Goal: Information Seeking & Learning: Check status

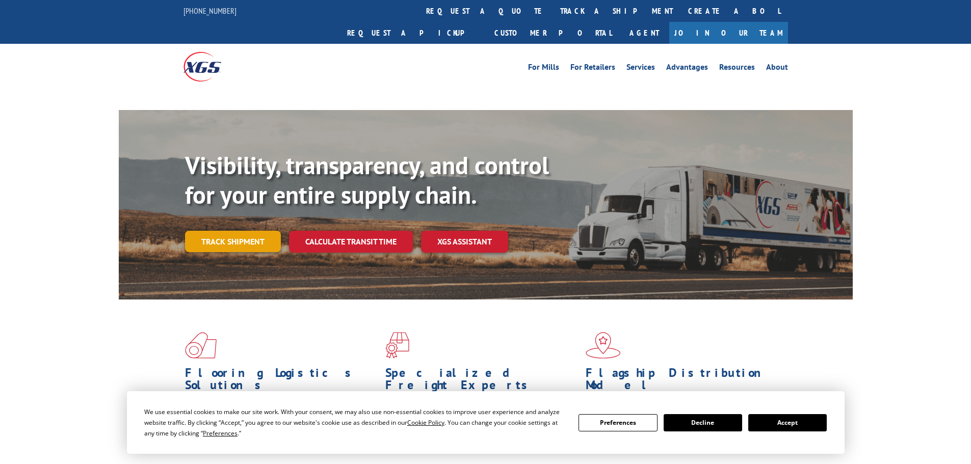
click at [217, 231] on link "Track shipment" at bounding box center [233, 241] width 96 height 21
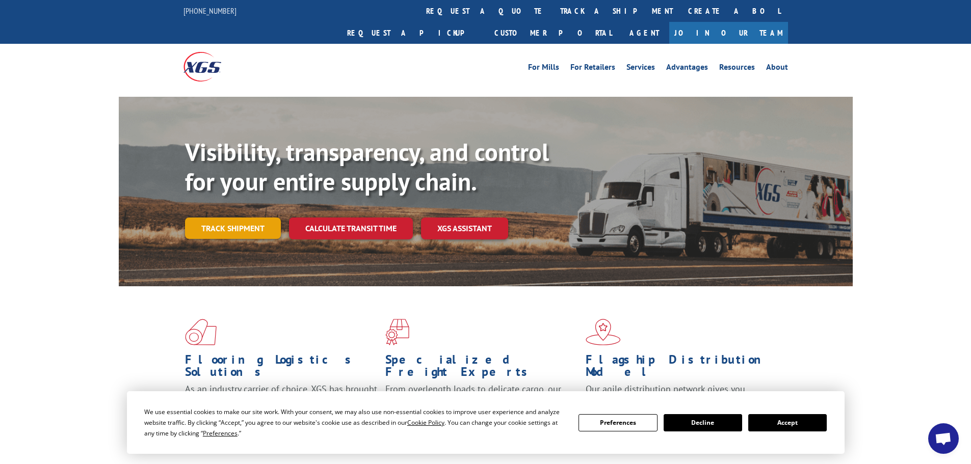
click at [213, 218] on link "Track shipment" at bounding box center [233, 228] width 96 height 21
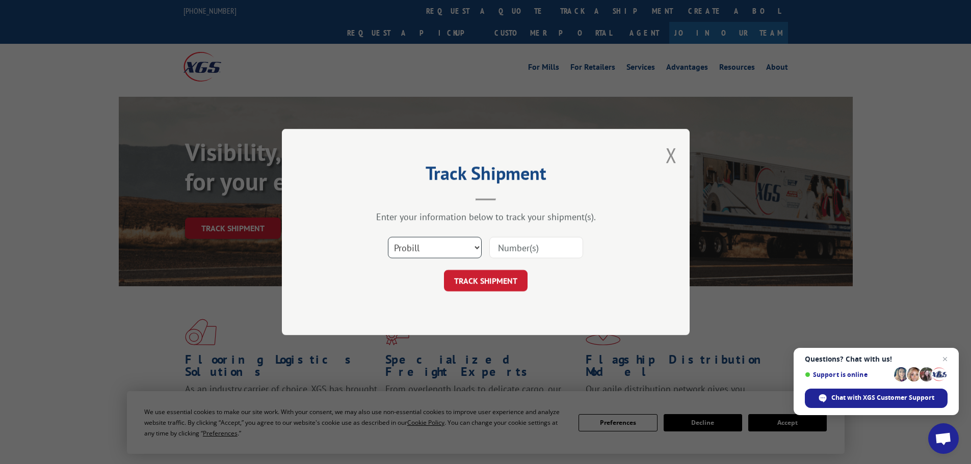
drag, startPoint x: 446, startPoint y: 252, endPoint x: 441, endPoint y: 255, distance: 6.2
click at [446, 252] on select "Select category... Probill BOL PO" at bounding box center [435, 247] width 94 height 21
select select "bol"
click at [388, 237] on select "Select category... Probill BOL PO" at bounding box center [435, 247] width 94 height 21
paste input "5606301"
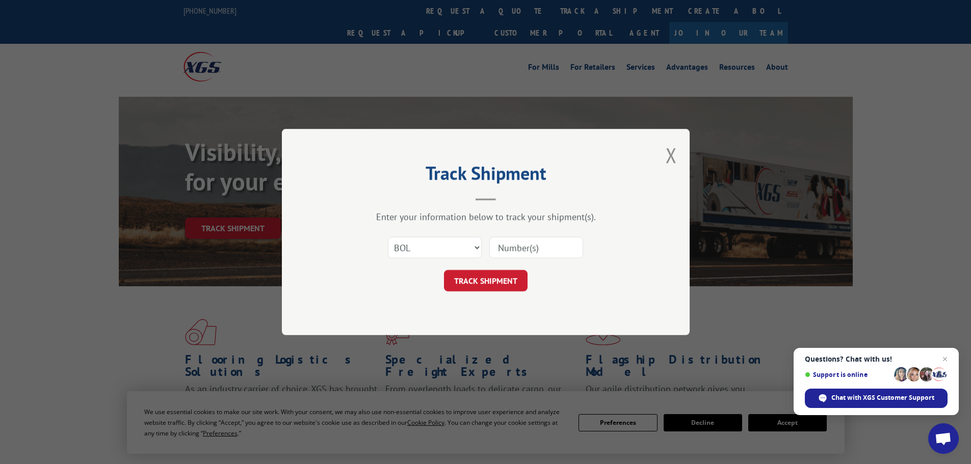
type input "5606301"
click button "TRACK SHIPMENT" at bounding box center [486, 280] width 84 height 21
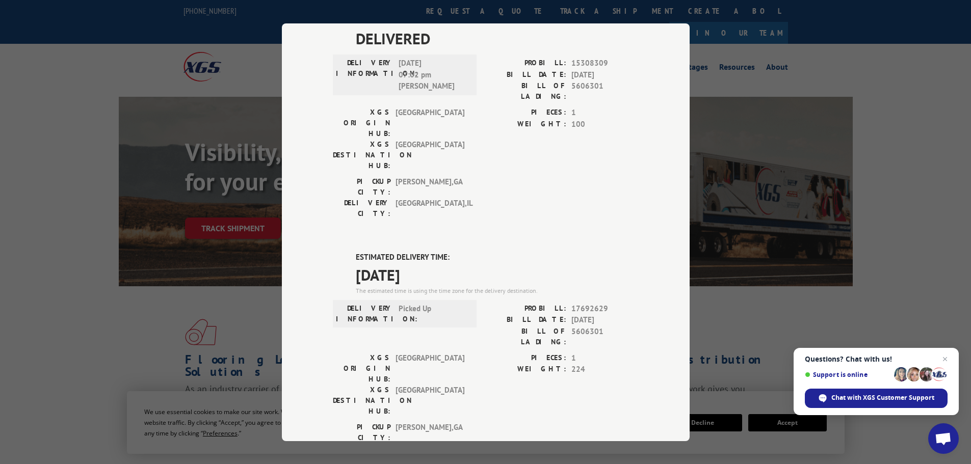
scroll to position [102, 0]
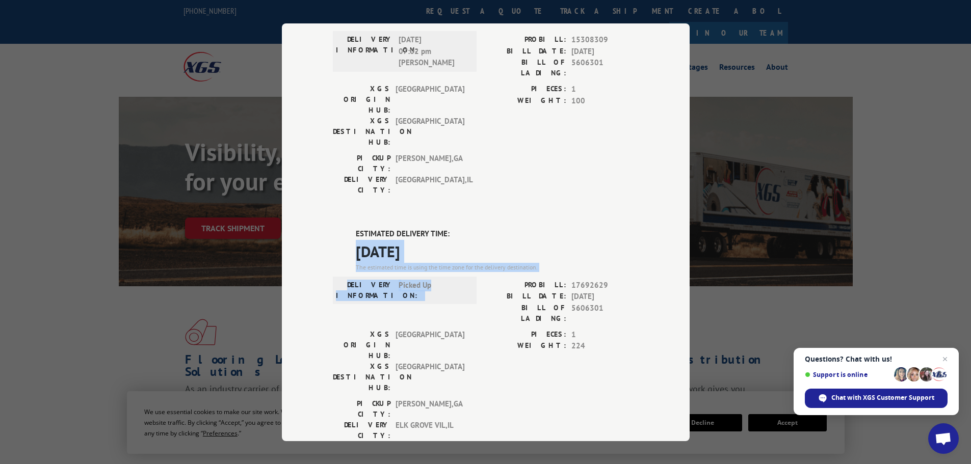
drag, startPoint x: 353, startPoint y: 204, endPoint x: 457, endPoint y: 247, distance: 112.2
click at [457, 247] on div "ESTIMATED DELIVERY TIME: 10/13/2025 The estimated time is using the time zone f…" at bounding box center [486, 411] width 306 height 366
click at [490, 302] on label "BILL OF LADING:" at bounding box center [526, 312] width 81 height 21
drag, startPoint x: 352, startPoint y: 182, endPoint x: 435, endPoint y: 205, distance: 86.8
click at [435, 228] on div "ESTIMATED DELIVERY TIME: 10/13/2025 The estimated time is using the time zone f…" at bounding box center [497, 250] width 283 height 44
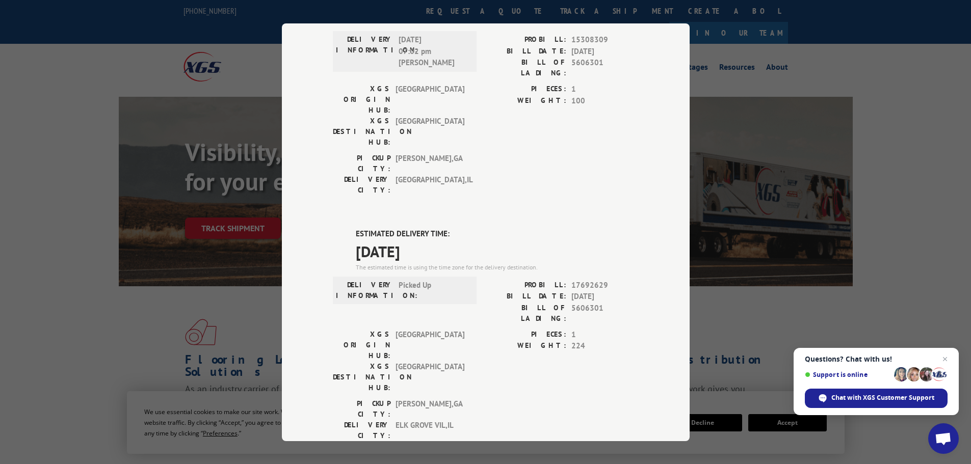
copy div "ESTIMATED DELIVERY TIME: 10/13/2025"
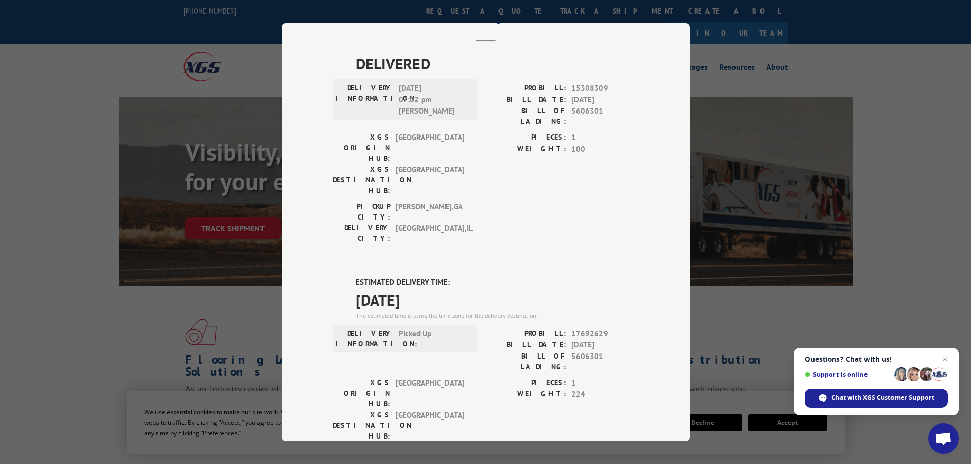
scroll to position [0, 0]
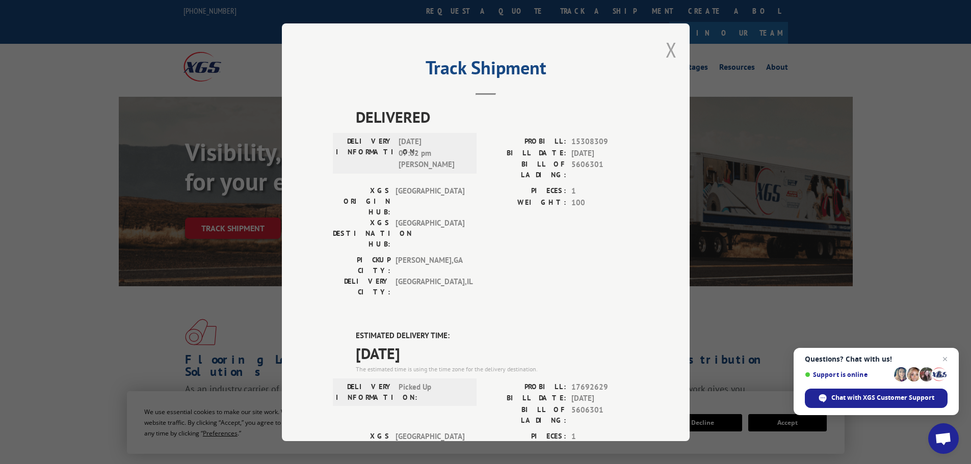
click at [666, 49] on button "Close modal" at bounding box center [671, 49] width 11 height 27
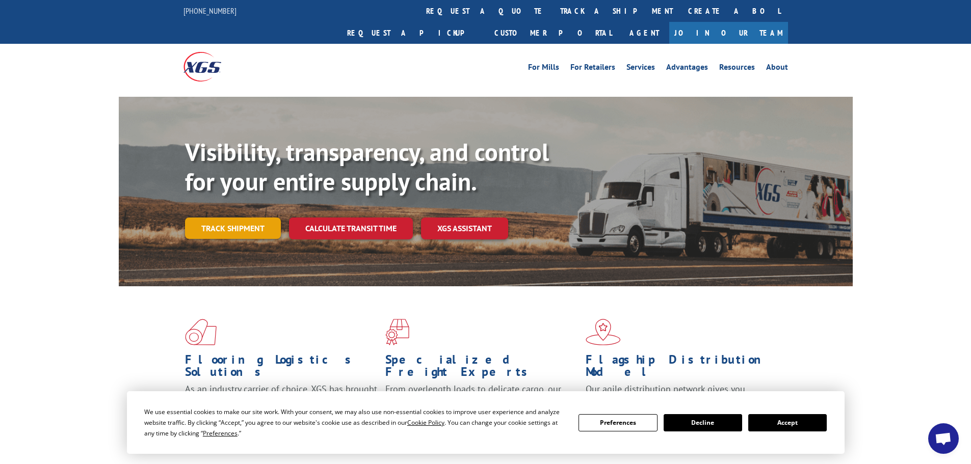
click at [251, 218] on link "Track shipment" at bounding box center [233, 228] width 96 height 21
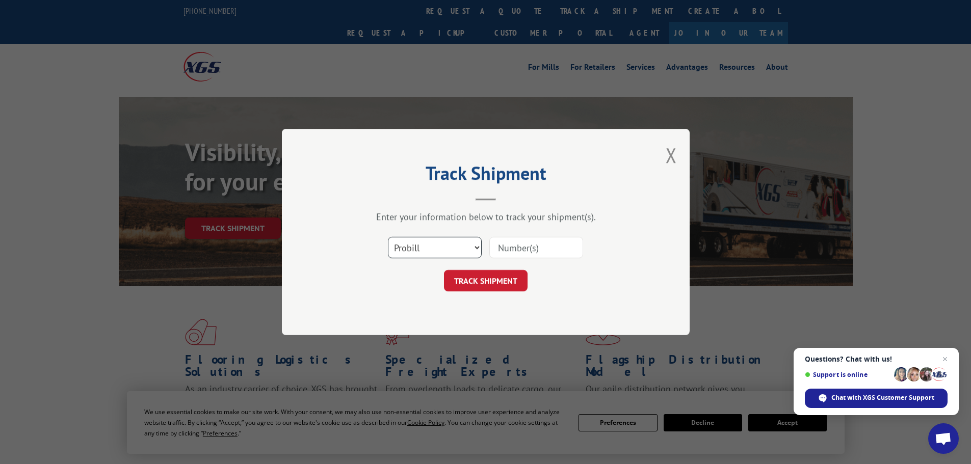
click at [464, 250] on select "Select category... Probill BOL PO" at bounding box center [435, 247] width 94 height 21
select select "po"
click at [388, 237] on select "Select category... Probill BOL PO" at bounding box center [435, 247] width 94 height 21
click at [533, 249] on input at bounding box center [536, 247] width 94 height 21
paste input "43516663"
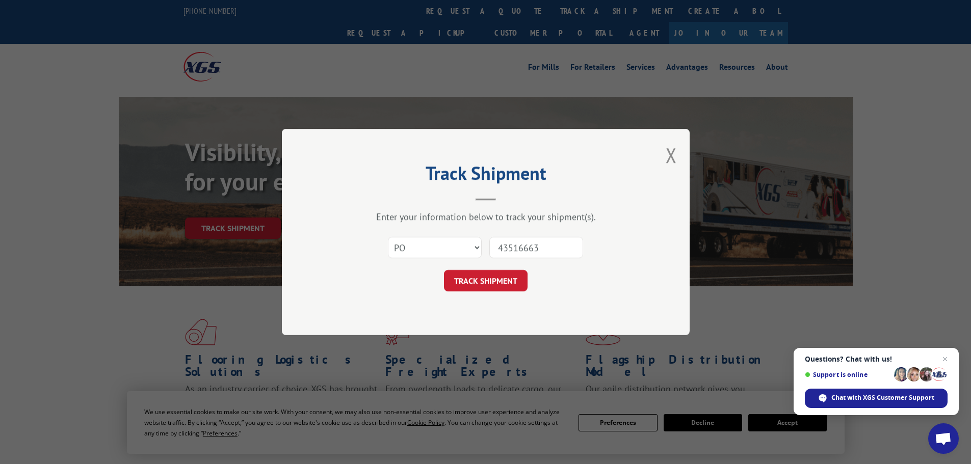
type input "43516663"
click at [444, 270] on button "TRACK SHIPMENT" at bounding box center [486, 280] width 84 height 21
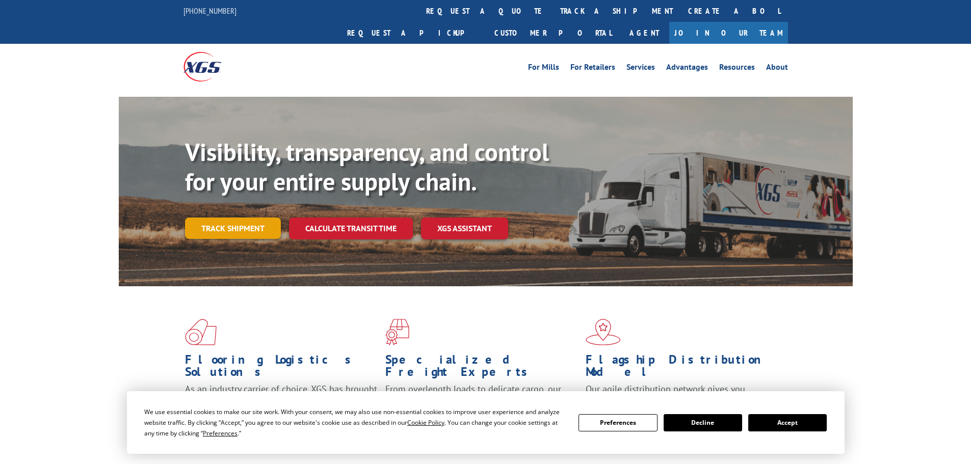
click at [241, 218] on link "Track shipment" at bounding box center [233, 228] width 96 height 21
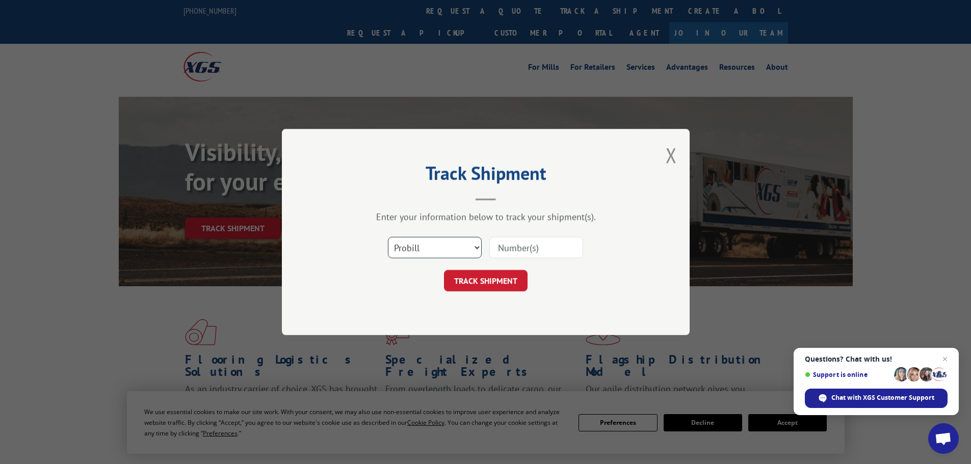
click at [441, 240] on select "Select category... Probill BOL PO" at bounding box center [435, 247] width 94 height 21
select select "po"
click at [388, 237] on select "Select category... Probill BOL PO" at bounding box center [435, 247] width 94 height 21
click at [533, 249] on input at bounding box center [536, 247] width 94 height 21
paste input "43516663"
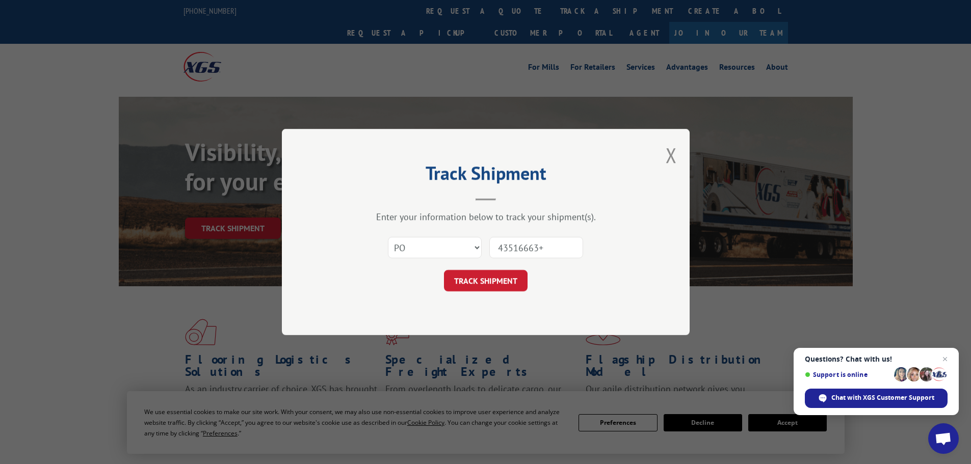
type input "43516663+"
click at [444, 270] on button "TRACK SHIPMENT" at bounding box center [486, 280] width 84 height 21
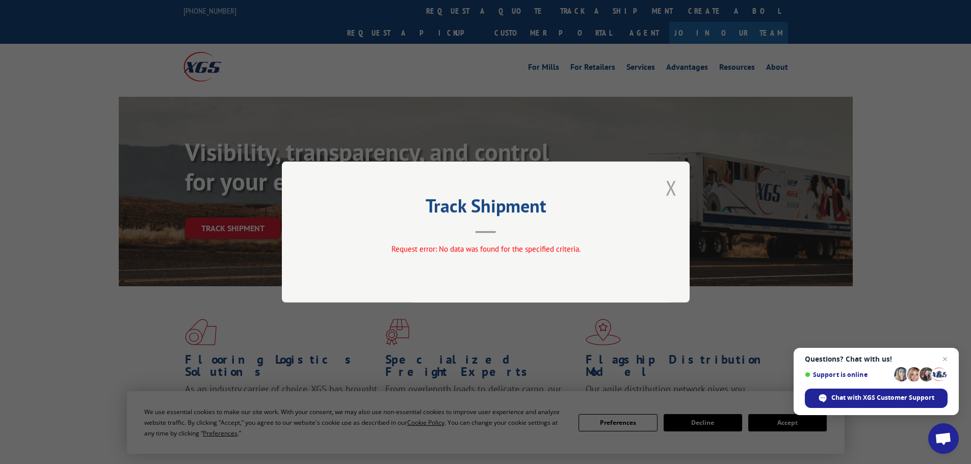
click at [674, 189] on button "Close modal" at bounding box center [671, 187] width 11 height 27
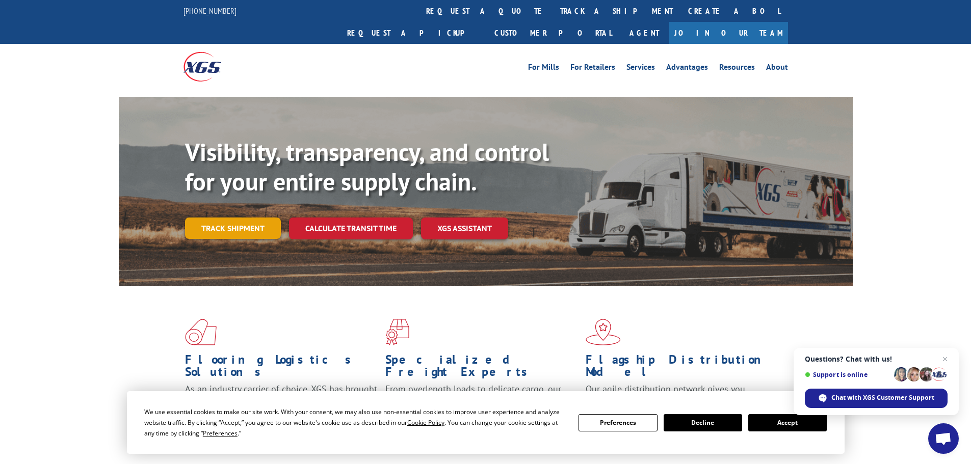
click at [225, 218] on link "Track shipment" at bounding box center [233, 228] width 96 height 21
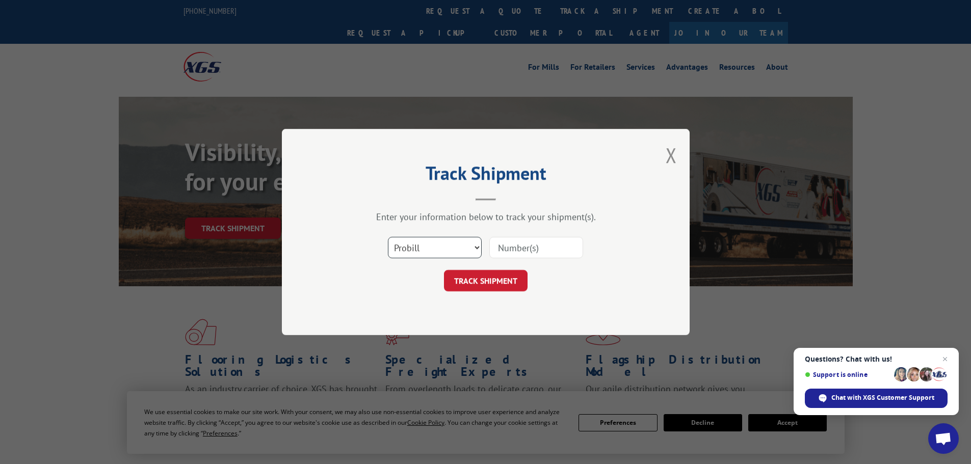
click at [407, 246] on select "Select category... Probill BOL PO" at bounding box center [435, 247] width 94 height 21
select select "po"
click at [388, 237] on select "Select category... Probill BOL PO" at bounding box center [435, 247] width 94 height 21
paste input "43516663"
type input "43516663"
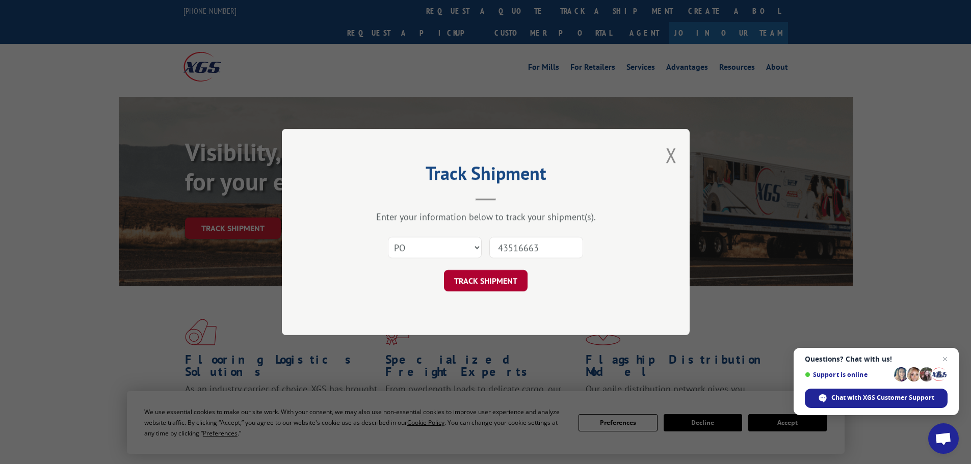
click at [487, 279] on button "TRACK SHIPMENT" at bounding box center [486, 280] width 84 height 21
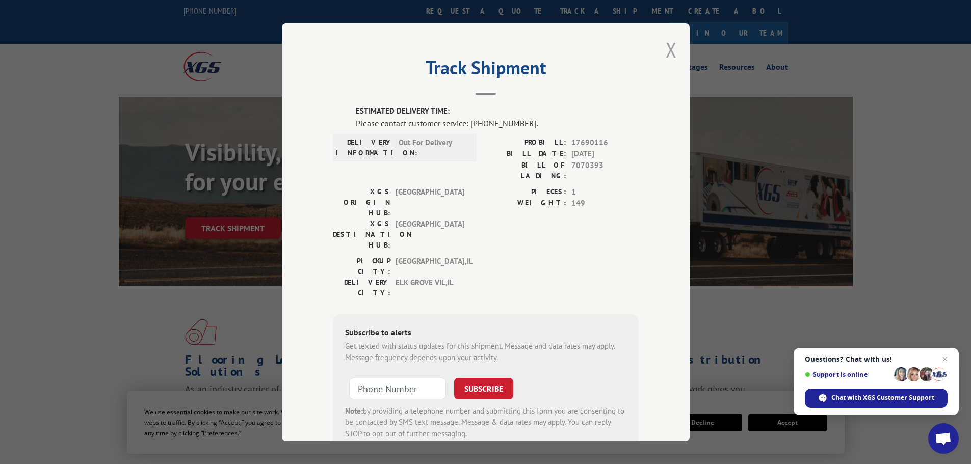
click at [666, 52] on button "Close modal" at bounding box center [671, 49] width 11 height 27
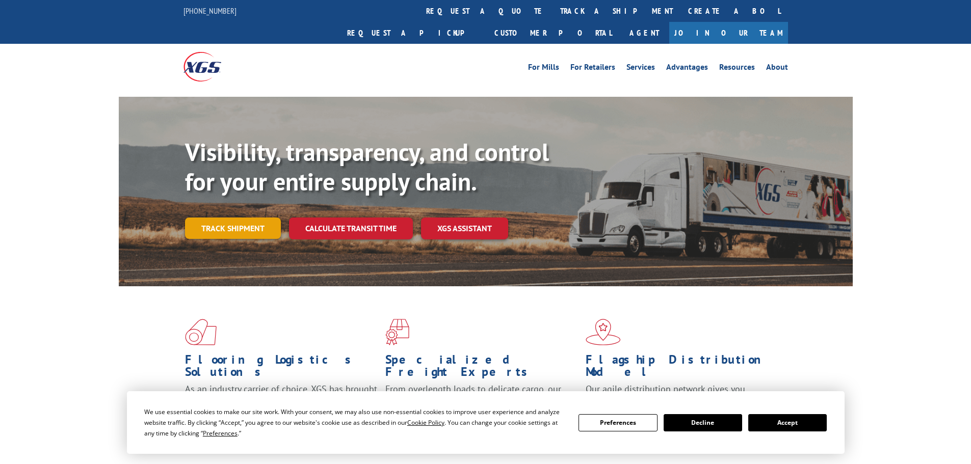
click at [254, 218] on link "Track shipment" at bounding box center [233, 228] width 96 height 21
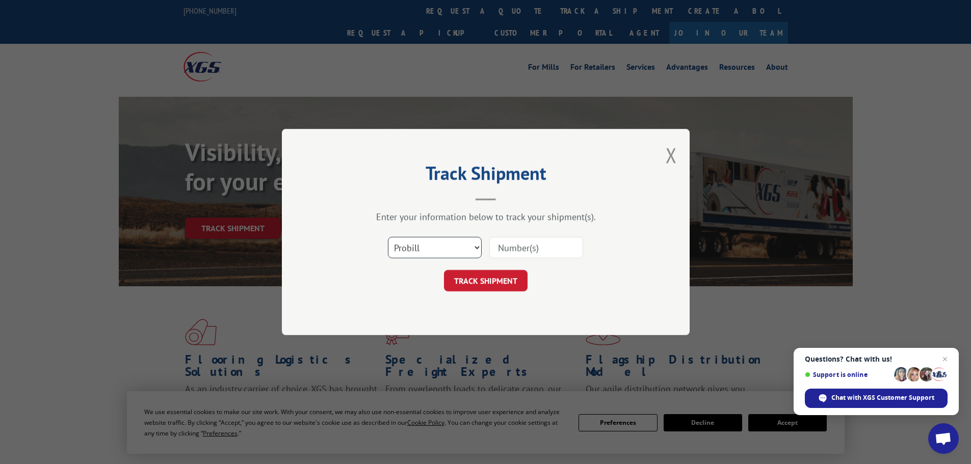
click at [448, 243] on select "Select category... Probill BOL PO" at bounding box center [435, 247] width 94 height 21
select select "po"
click at [388, 237] on select "Select category... Probill BOL PO" at bounding box center [435, 247] width 94 height 21
click at [514, 247] on input at bounding box center [536, 247] width 94 height 21
paste input "43516531"
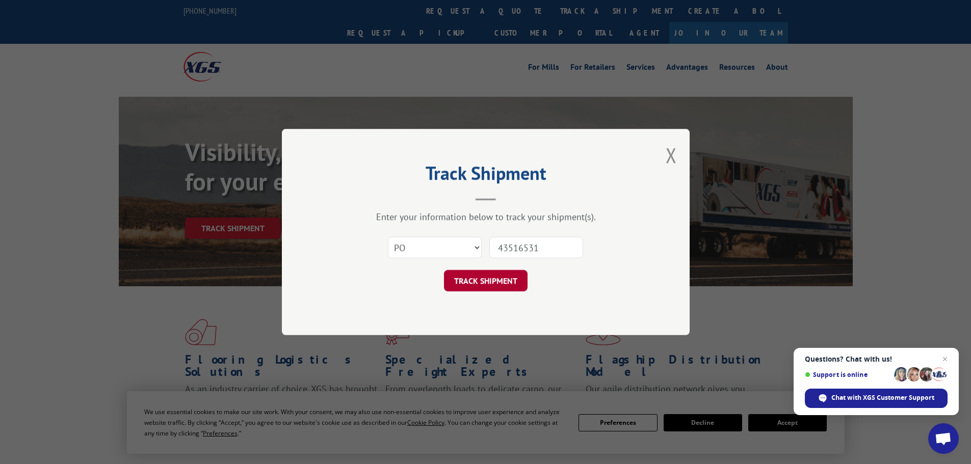
type input "43516531"
click at [495, 286] on button "TRACK SHIPMENT" at bounding box center [486, 280] width 84 height 21
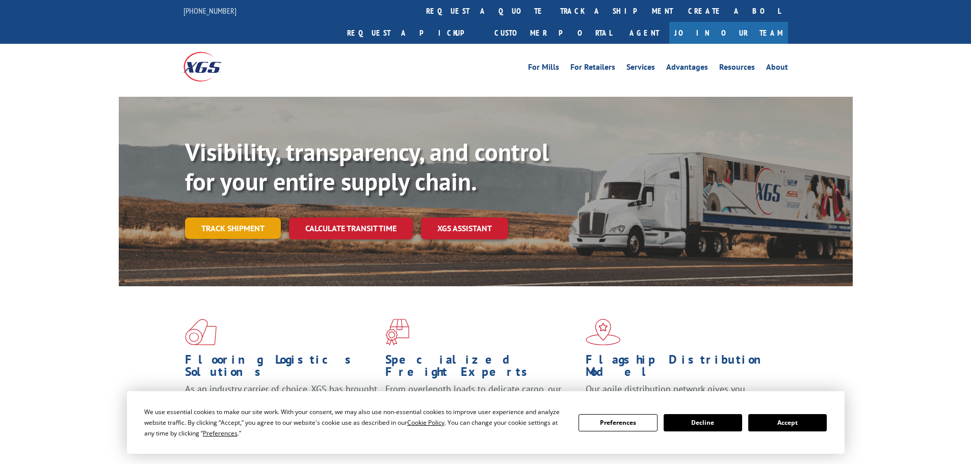
click at [242, 218] on link "Track shipment" at bounding box center [233, 228] width 96 height 21
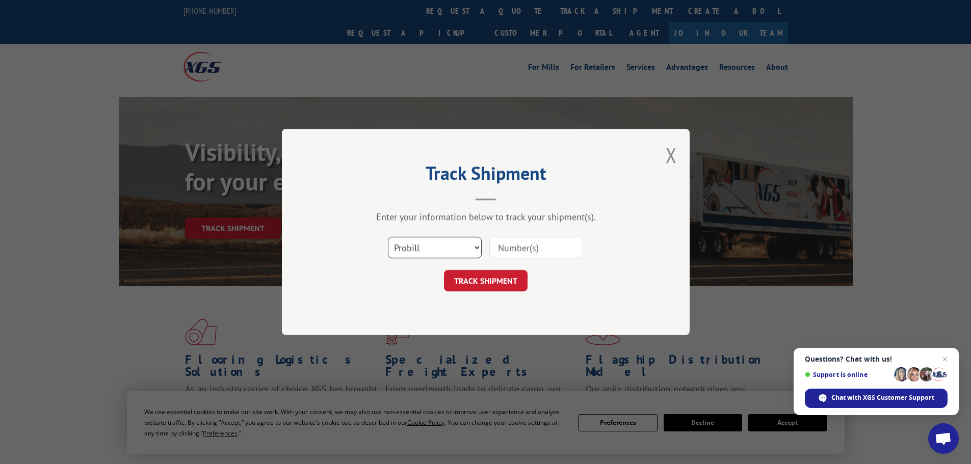
click at [441, 244] on select "Select category... Probill BOL PO" at bounding box center [435, 247] width 94 height 21
select select "po"
click at [388, 237] on select "Select category... Probill BOL PO" at bounding box center [435, 247] width 94 height 21
click at [537, 244] on input at bounding box center [536, 247] width 94 height 21
paste input "43516672"
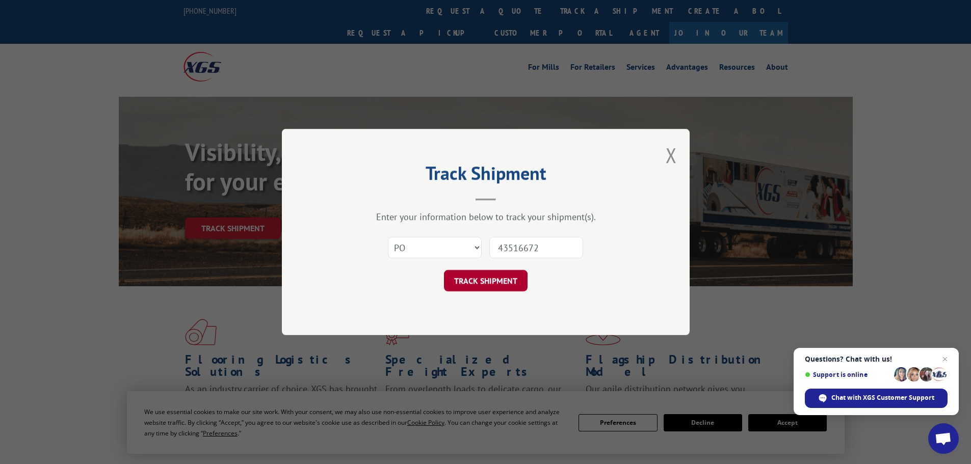
type input "43516672"
click at [494, 273] on button "TRACK SHIPMENT" at bounding box center [486, 280] width 84 height 21
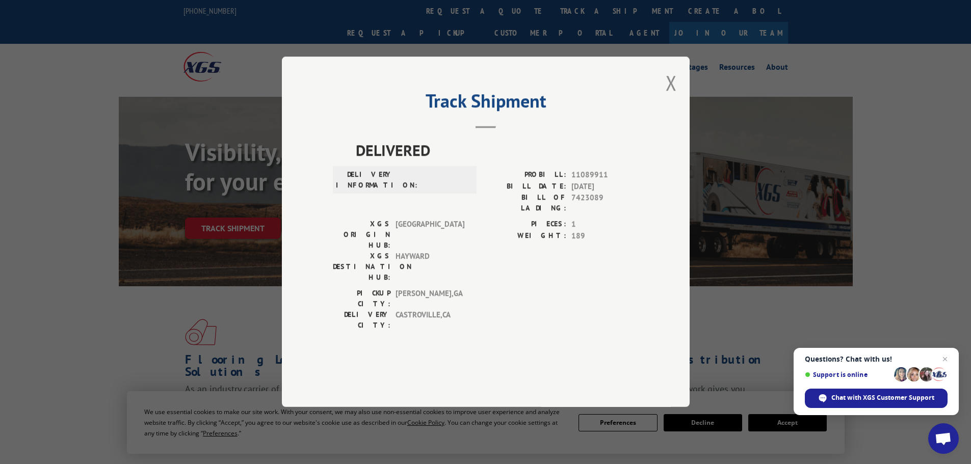
click at [412, 288] on span "[GEOGRAPHIC_DATA] , [GEOGRAPHIC_DATA]" at bounding box center [429, 298] width 69 height 21
click at [384, 191] on label "DELIVERY INFORMATION:" at bounding box center [365, 180] width 58 height 21
click at [382, 248] on label "XGS ORIGIN HUB:" at bounding box center [362, 235] width 58 height 32
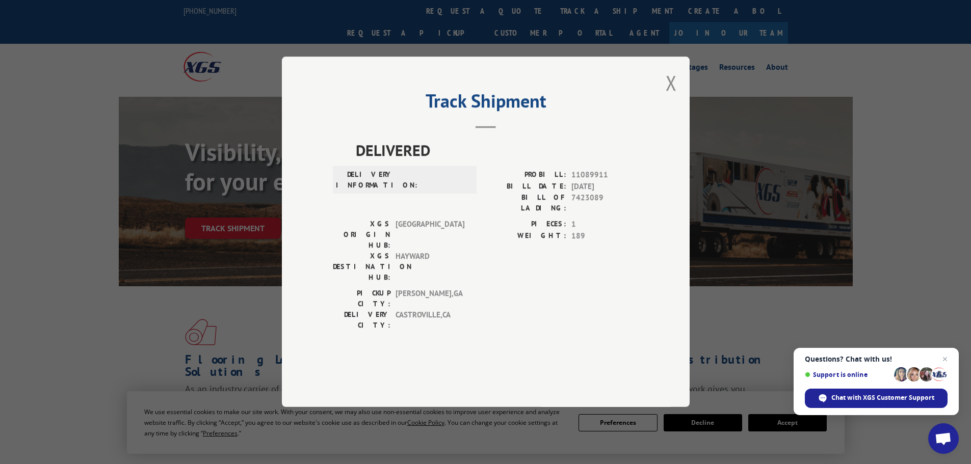
click at [418, 219] on div "DELIVERY INFORMATION:" at bounding box center [405, 194] width 144 height 49
